Goal: Check status: Check status

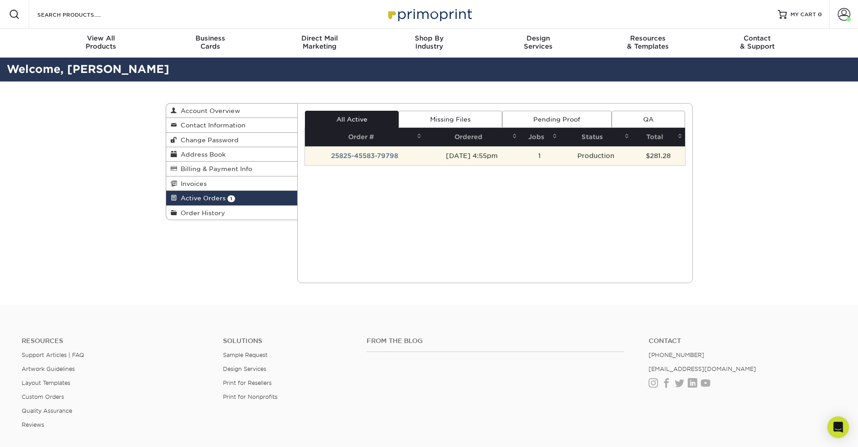
click at [369, 157] on td "25825-45583-79798" at bounding box center [364, 155] width 119 height 19
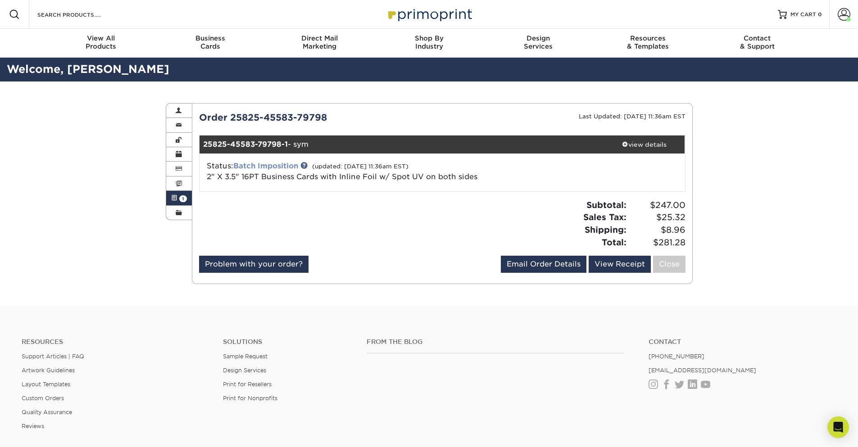
click at [275, 168] on link "Batch Imposition" at bounding box center [265, 166] width 65 height 9
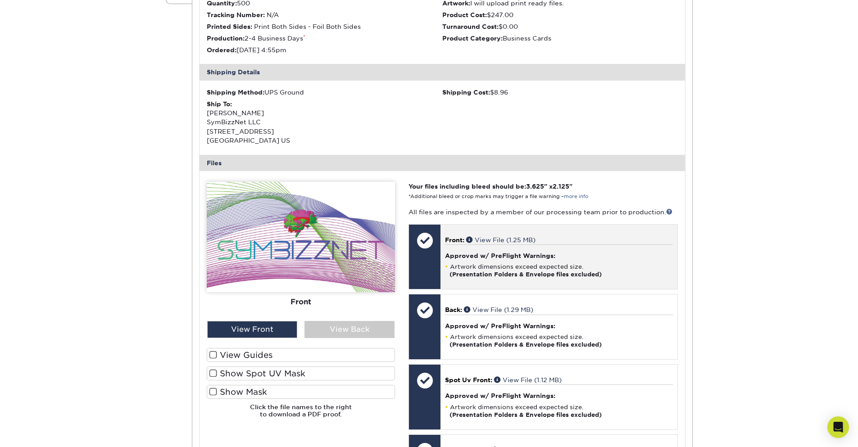
scroll to position [270, 0]
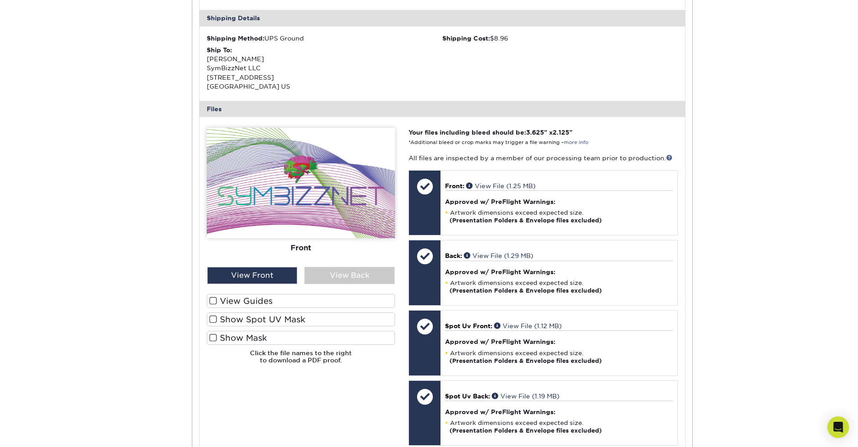
click at [254, 298] on label "View Guides" at bounding box center [301, 301] width 188 height 14
click at [0, 0] on input "View Guides" at bounding box center [0, 0] width 0 height 0
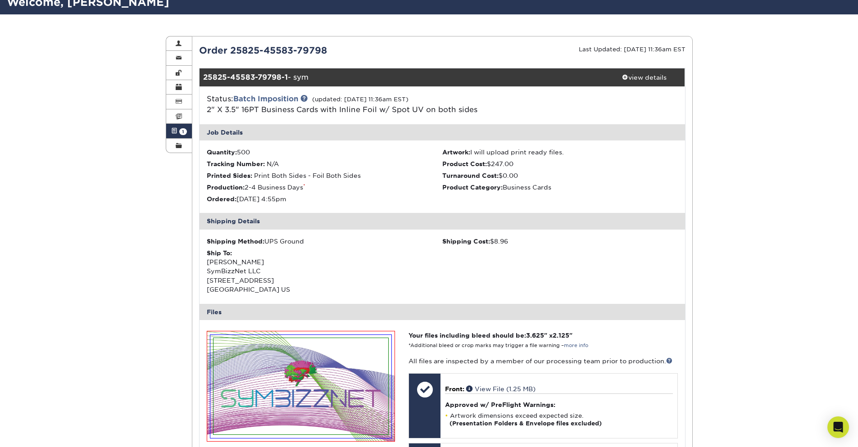
scroll to position [54, 0]
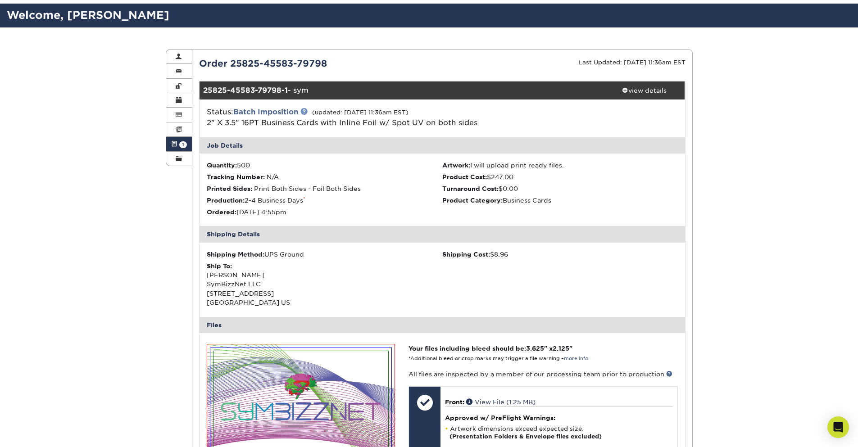
click at [308, 114] on link at bounding box center [303, 111] width 7 height 7
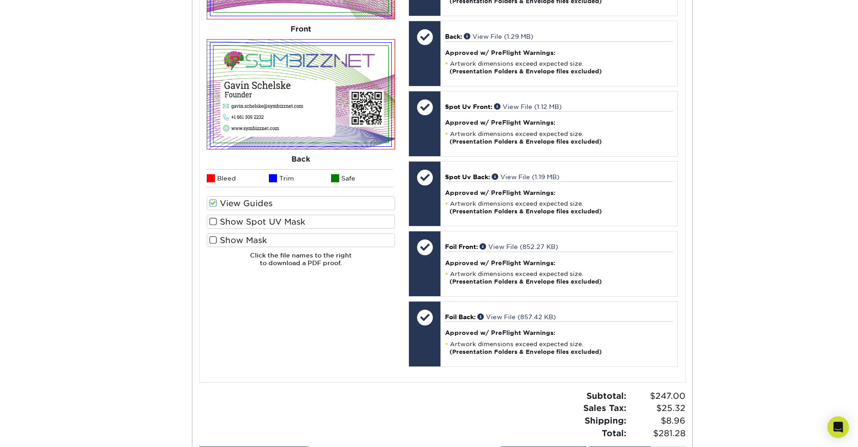
scroll to position [695, 0]
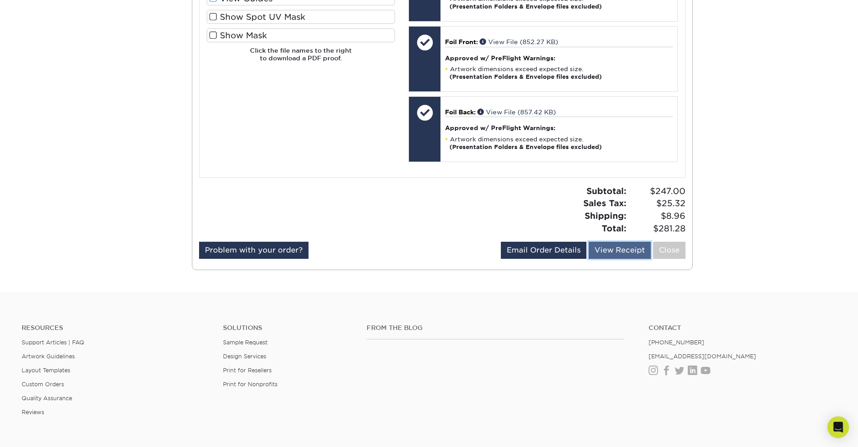
click at [610, 256] on link "View Receipt" at bounding box center [620, 250] width 62 height 17
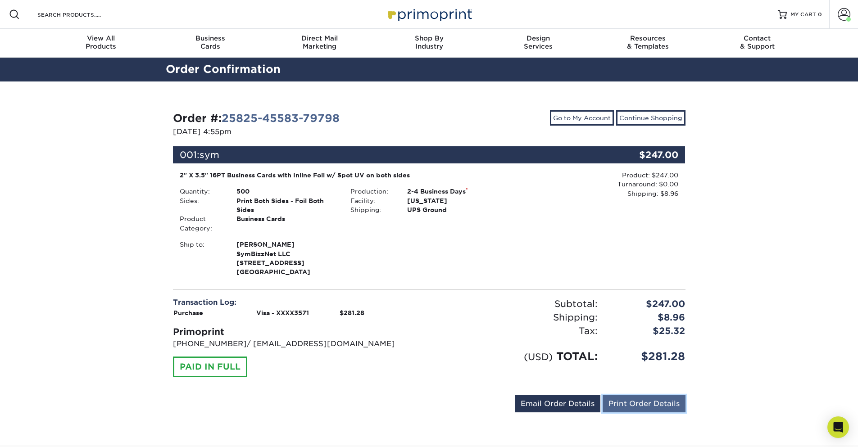
click at [652, 407] on link "Print Order Details" at bounding box center [644, 404] width 83 height 17
click at [251, 117] on link "25825-45583-79798" at bounding box center [281, 118] width 118 height 13
click at [279, 118] on link "25825-45583-79798" at bounding box center [281, 118] width 118 height 13
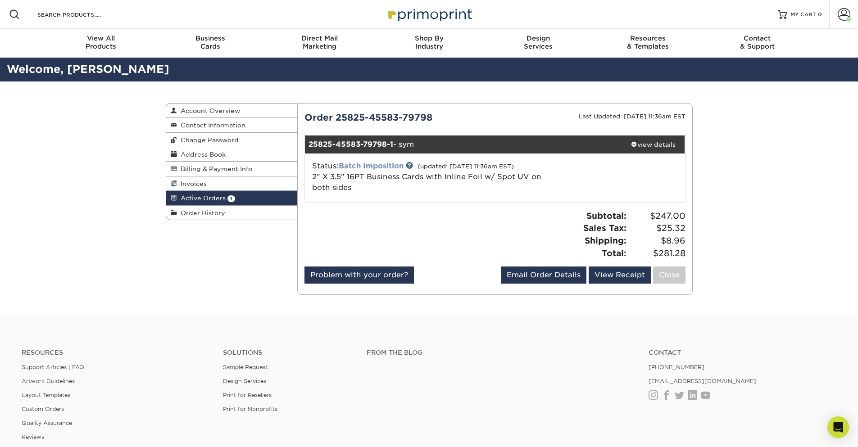
click at [392, 165] on link "Batch Imposition" at bounding box center [371, 166] width 65 height 9
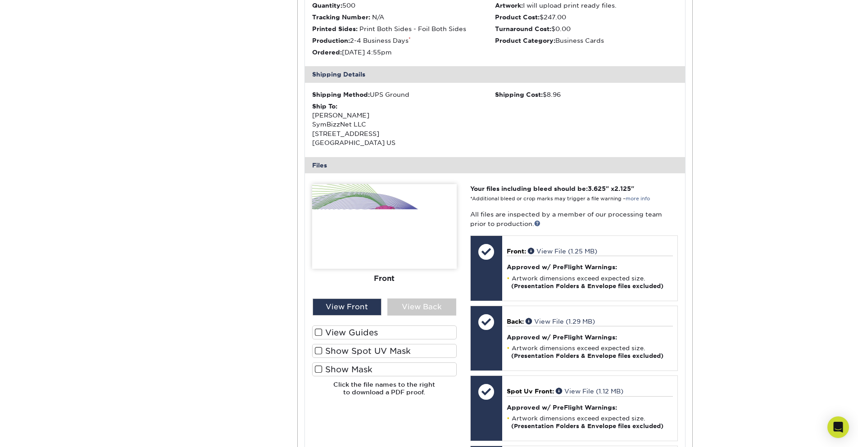
scroll to position [270, 0]
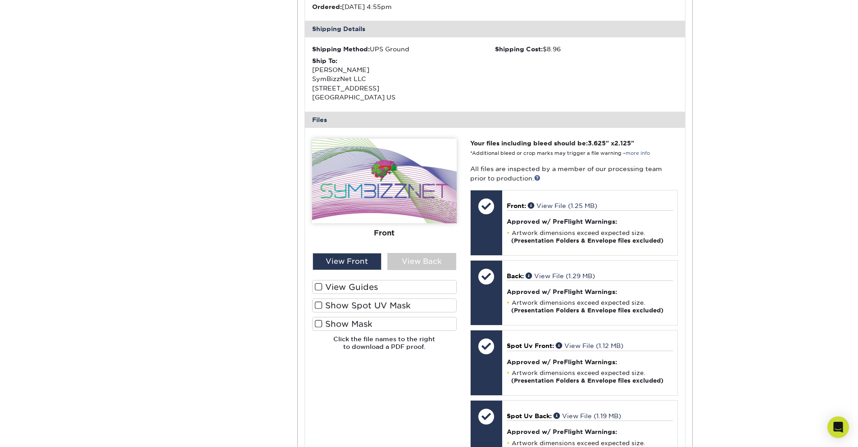
click at [333, 286] on label "View Guides" at bounding box center [384, 287] width 145 height 14
click at [0, 0] on input "View Guides" at bounding box center [0, 0] width 0 height 0
